Goal: Task Accomplishment & Management: Use online tool/utility

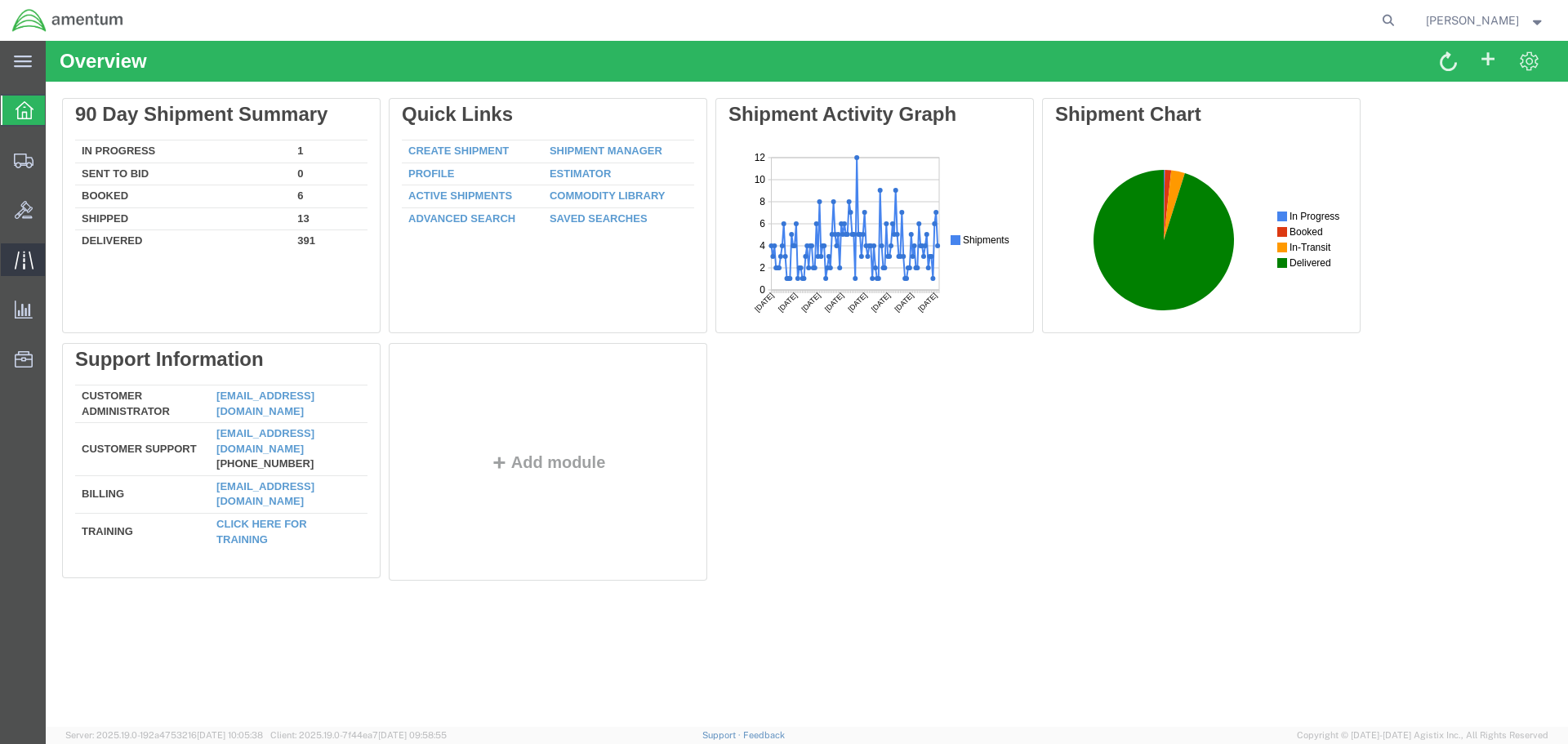
click at [21, 263] on icon at bounding box center [23, 260] width 19 height 19
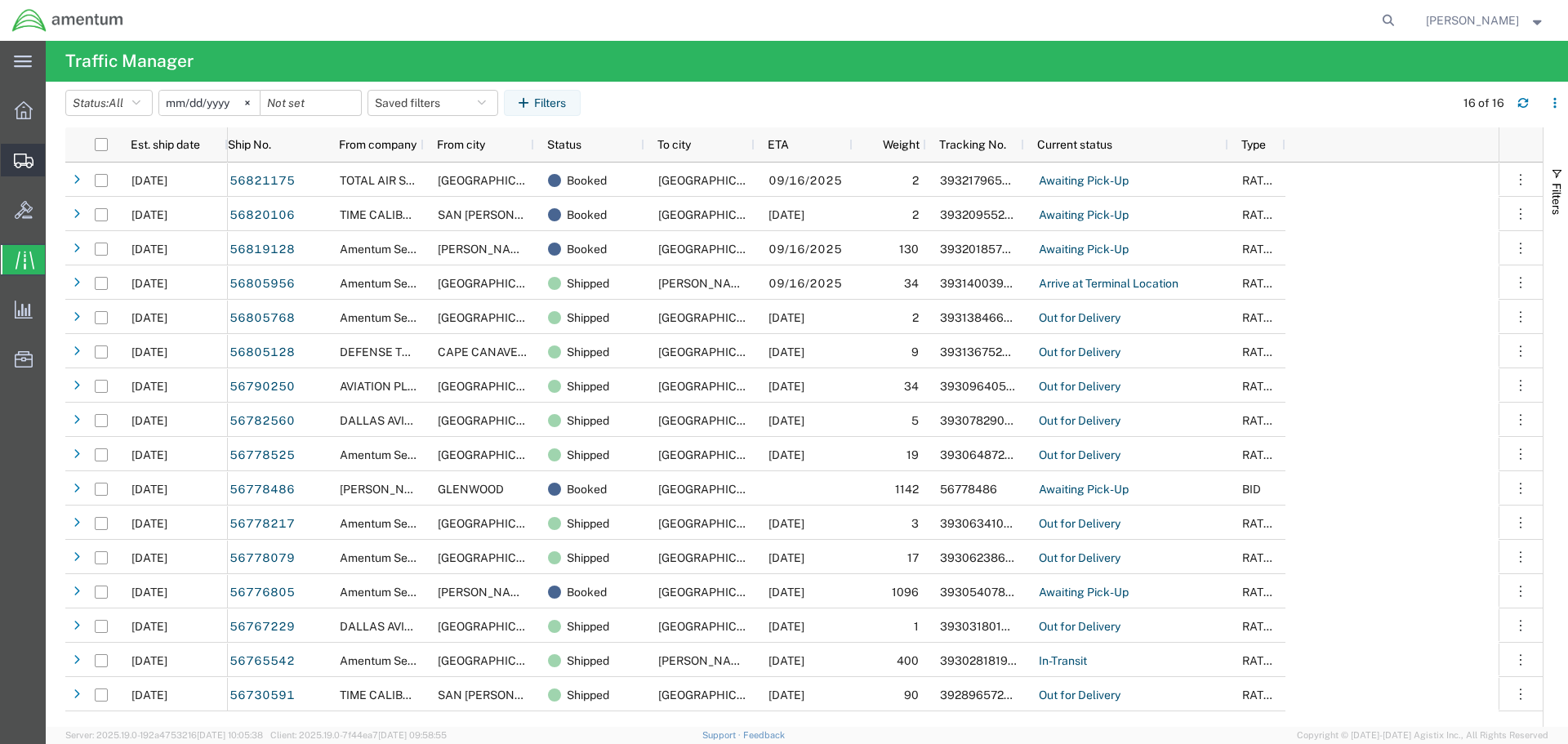
click at [22, 160] on icon at bounding box center [23, 161] width 20 height 14
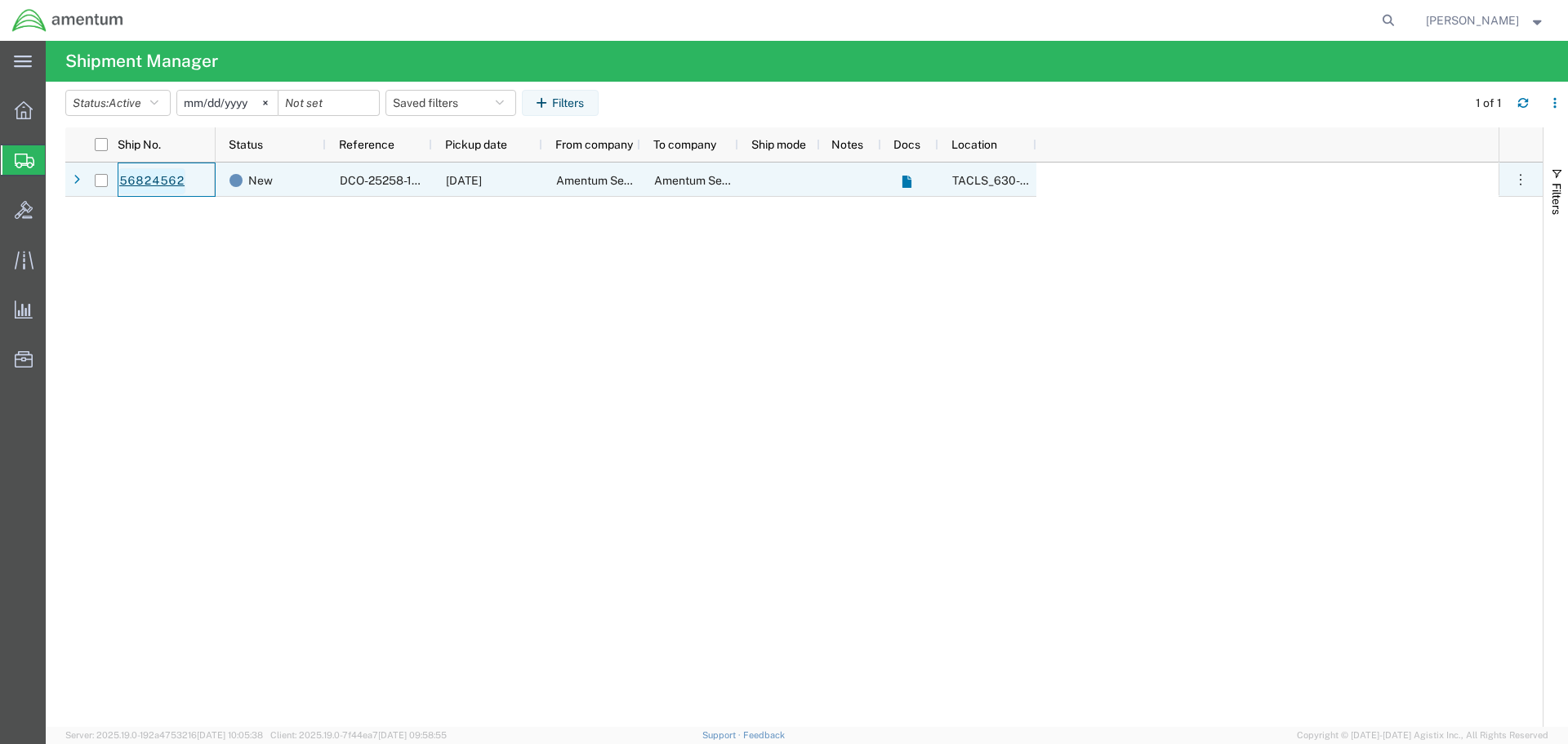
click at [163, 183] on link "56824562" at bounding box center [152, 181] width 67 height 26
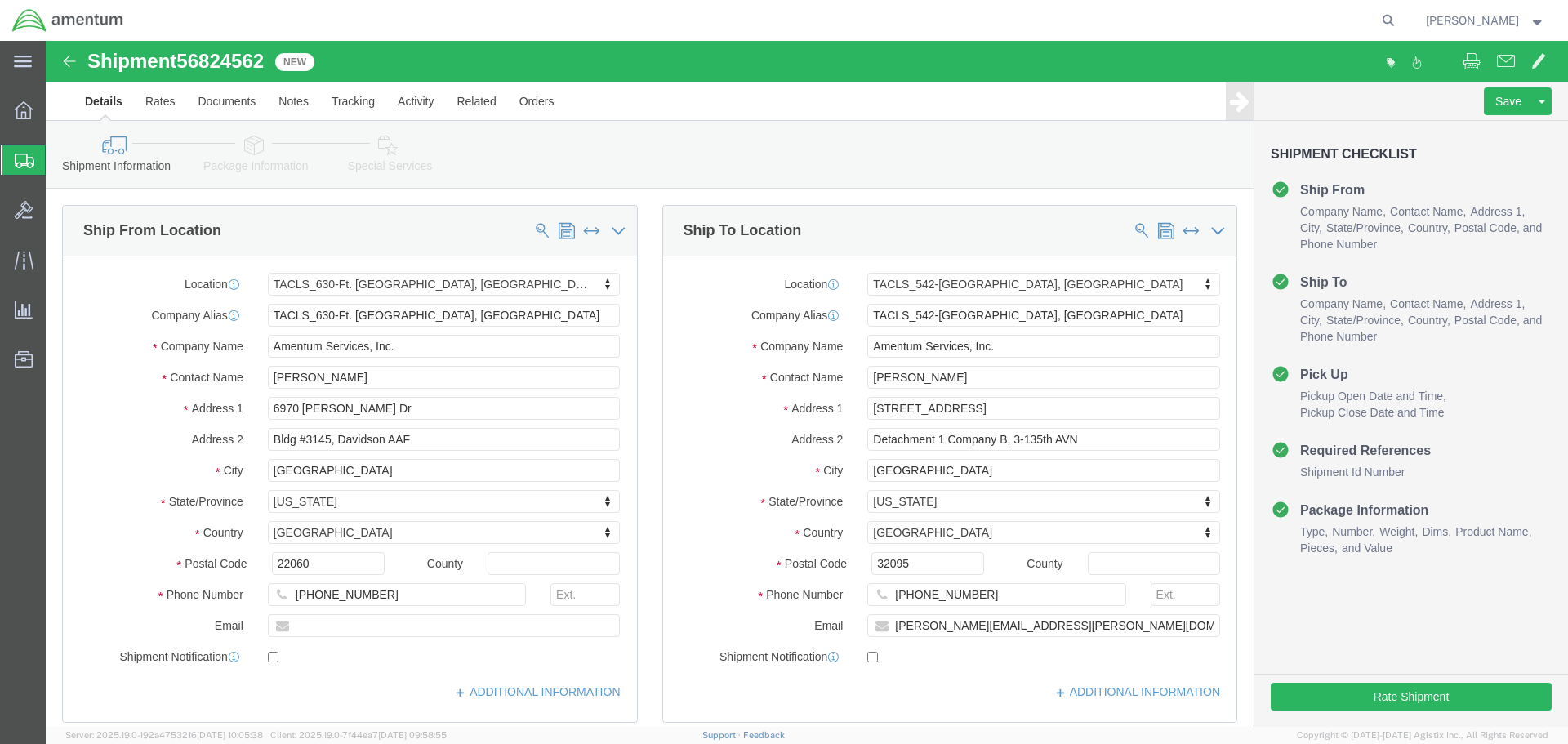
select select "42715"
select select "42694"
click icon
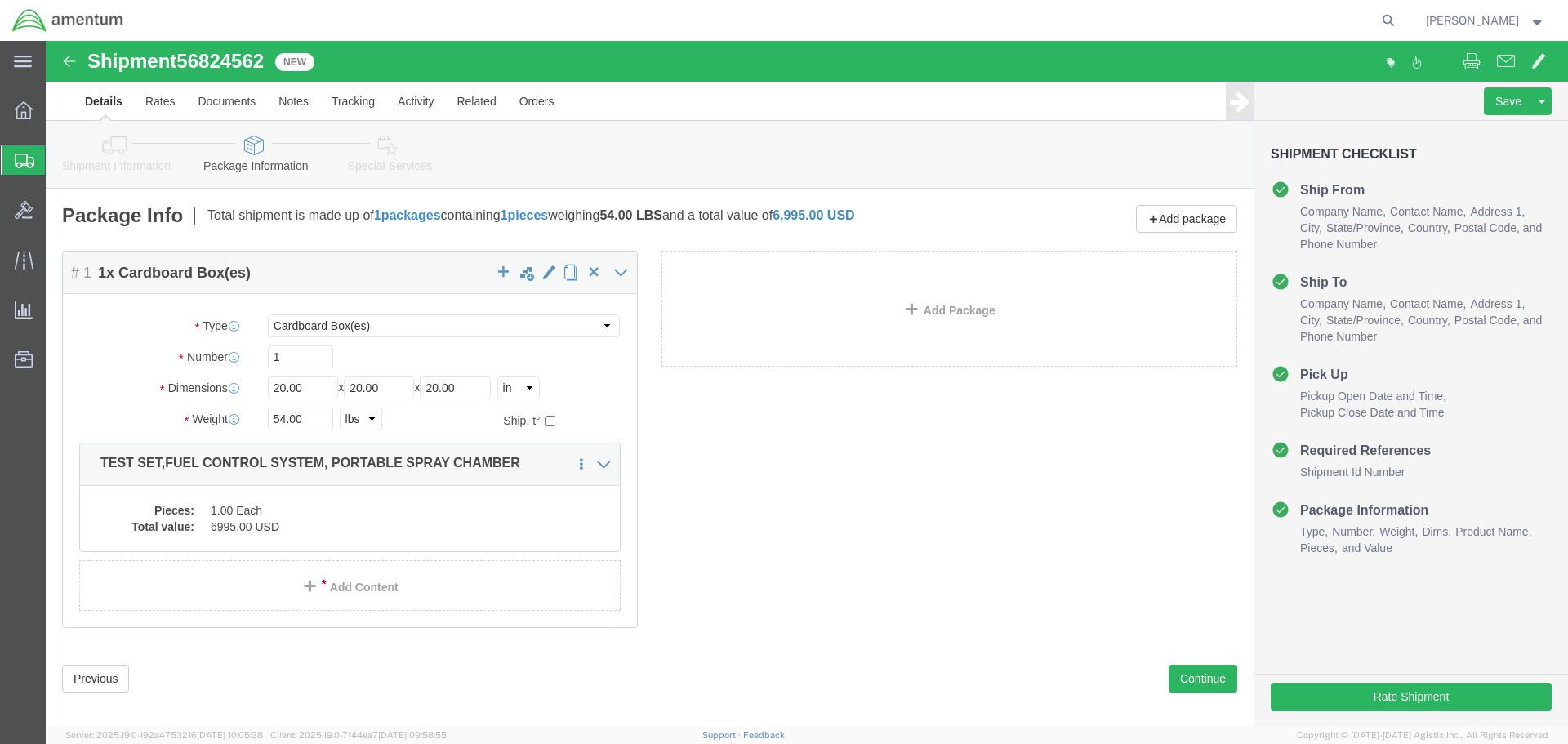
click icon
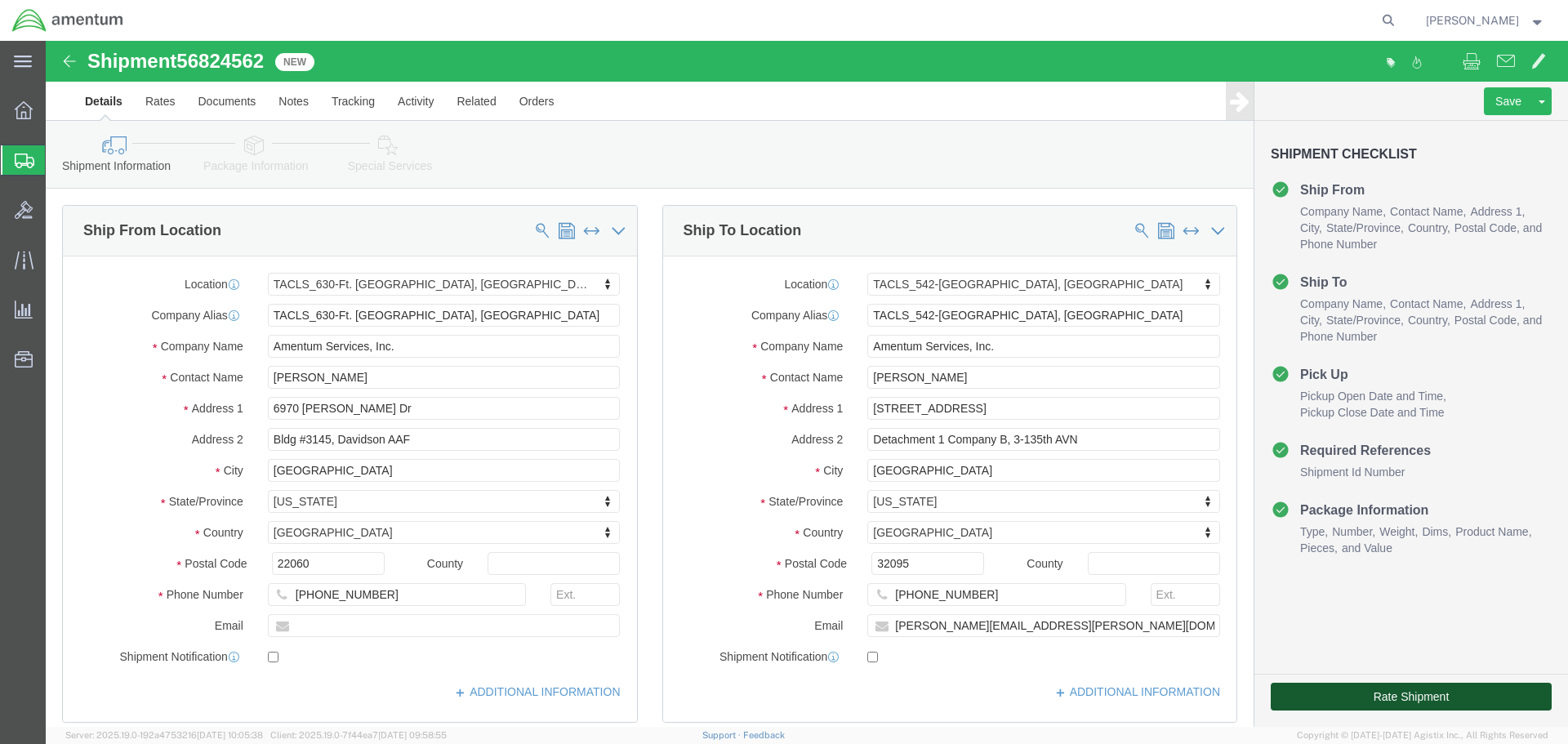
click button "Rate Shipment"
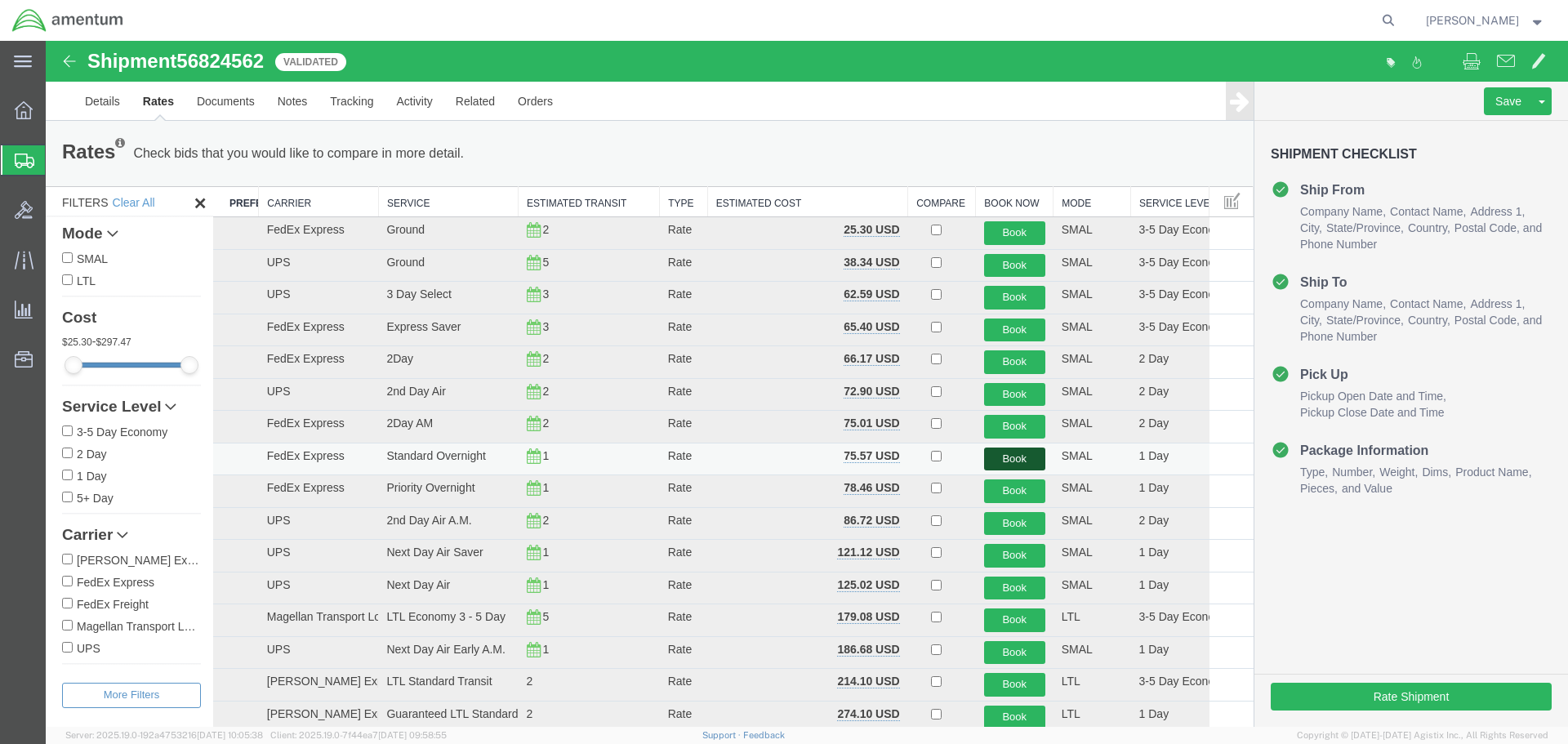
click at [1004, 459] on button "Book" at bounding box center [1015, 460] width 61 height 23
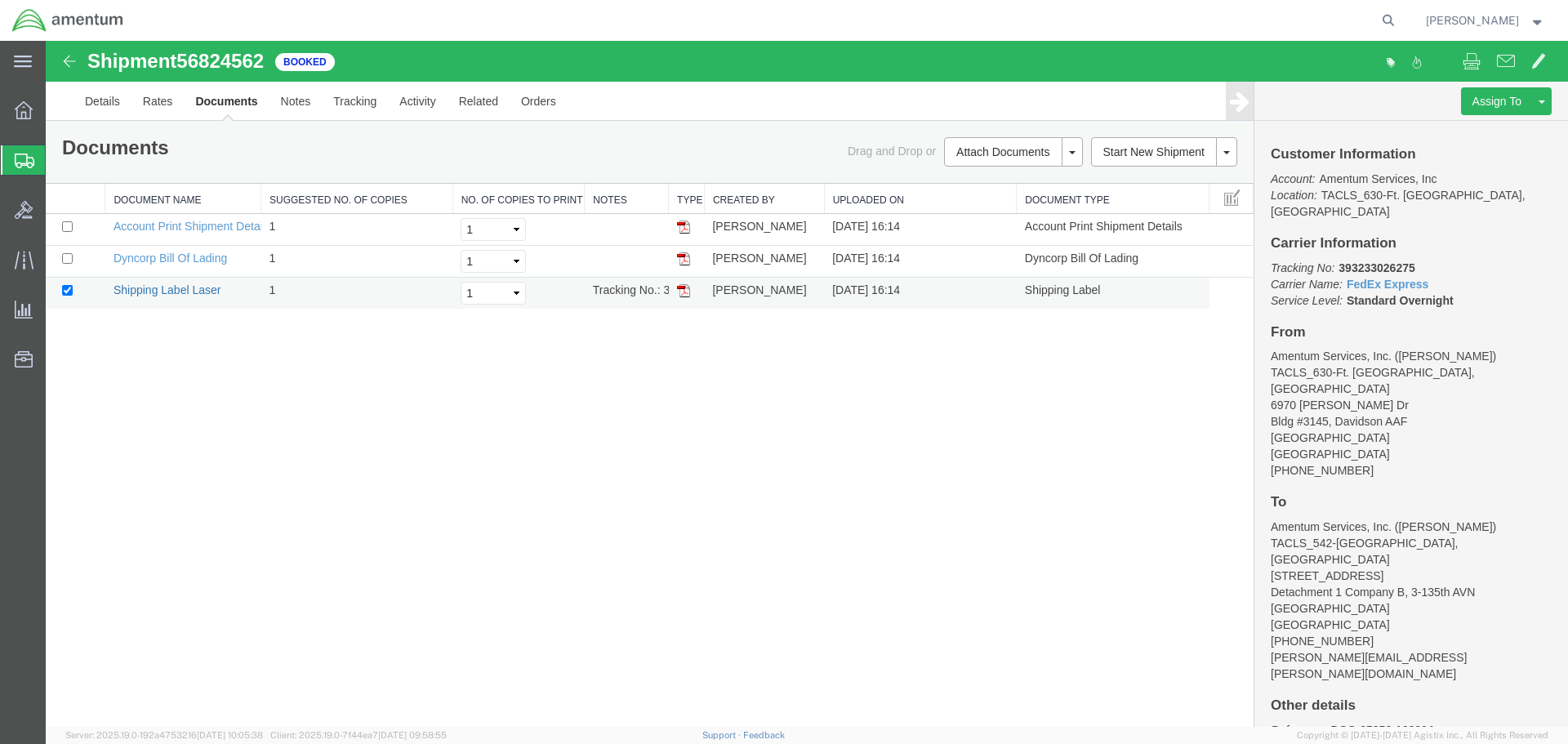
click at [180, 290] on link "Shipping Label Laser" at bounding box center [167, 290] width 108 height 13
